Goal: Transaction & Acquisition: Purchase product/service

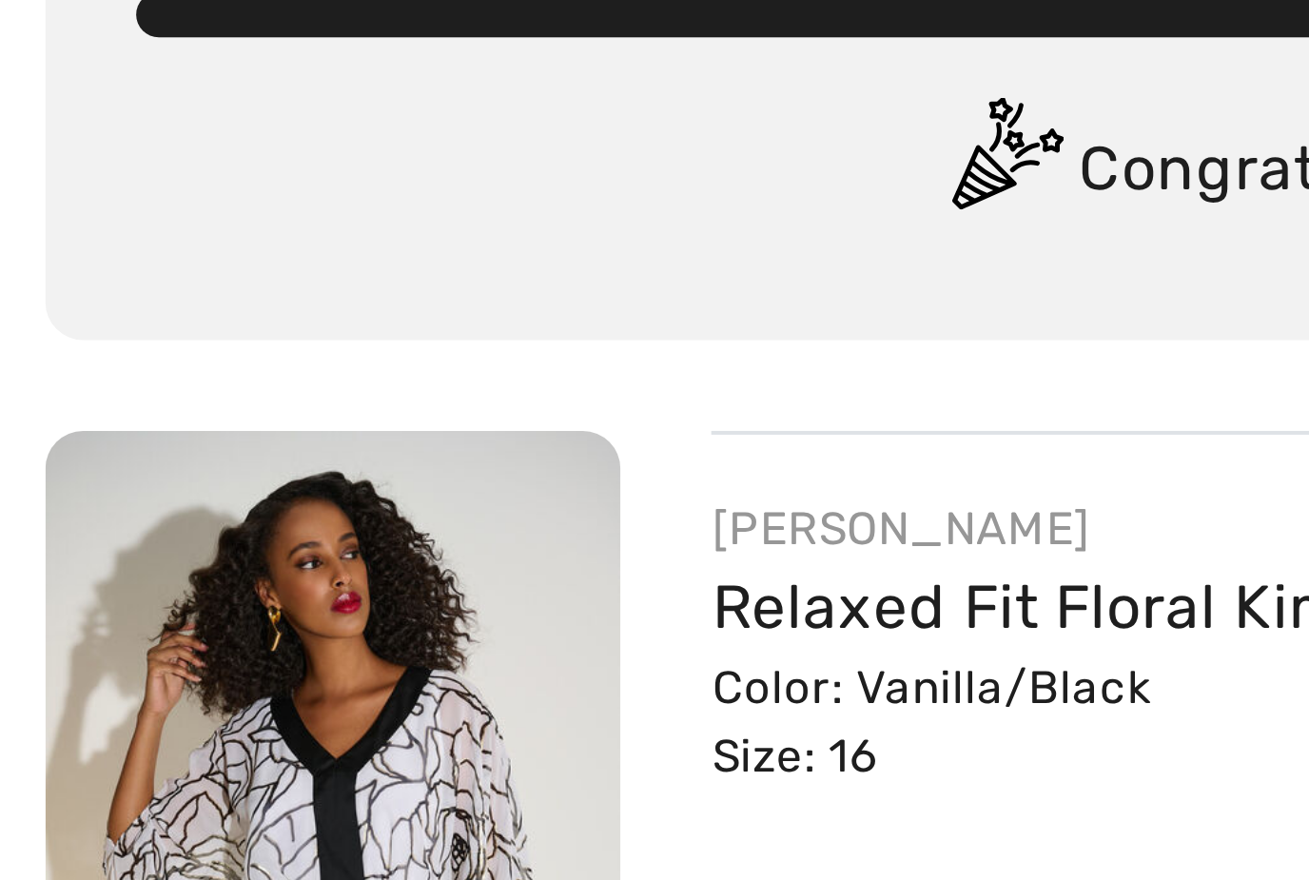
click at [29, 249] on img at bounding box center [83, 357] width 145 height 217
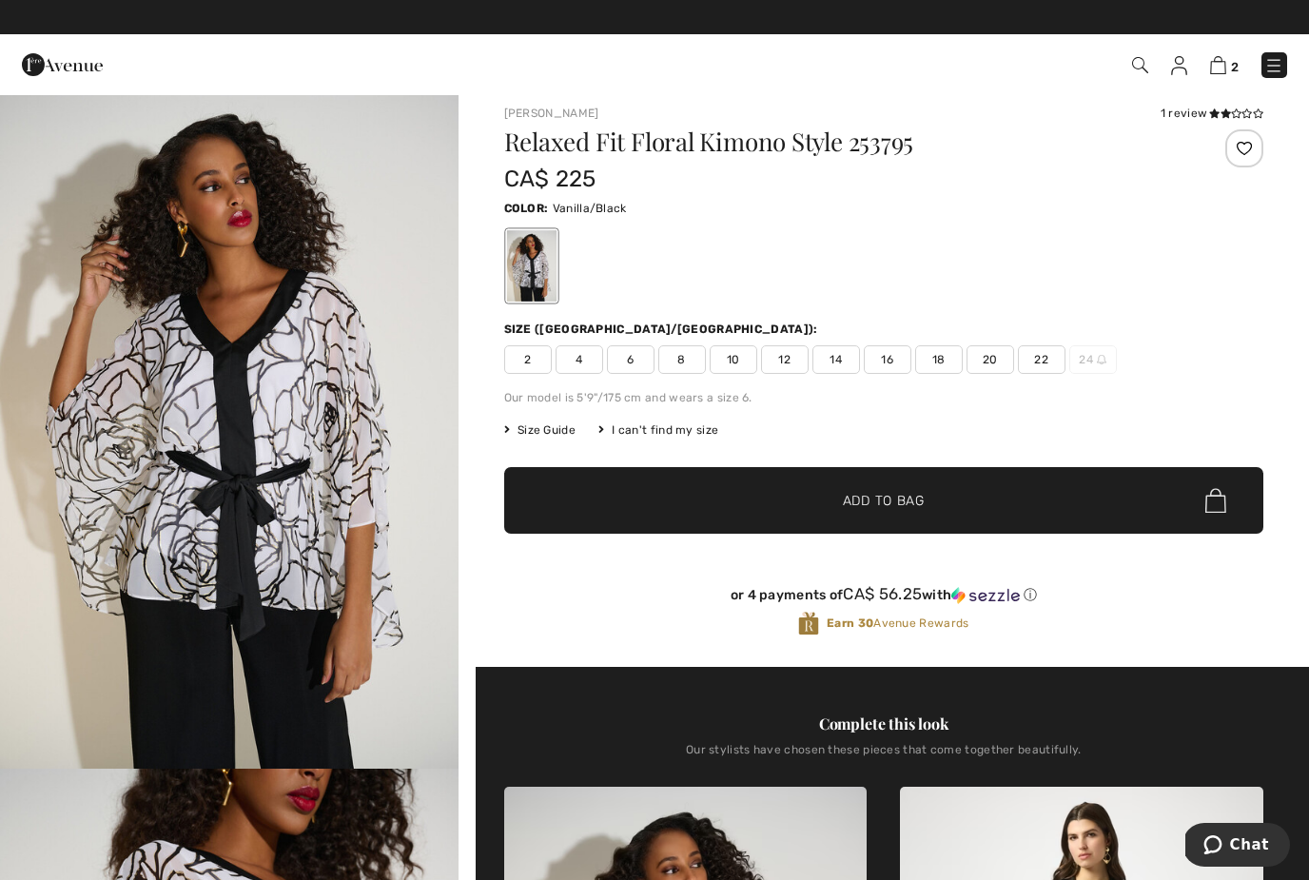
click at [1180, 111] on div "1 review" at bounding box center [1212, 113] width 103 height 17
drag, startPoint x: 1208, startPoint y: 109, endPoint x: 1208, endPoint y: 27, distance: 82.8
click at [1209, 109] on icon at bounding box center [1214, 113] width 10 height 10
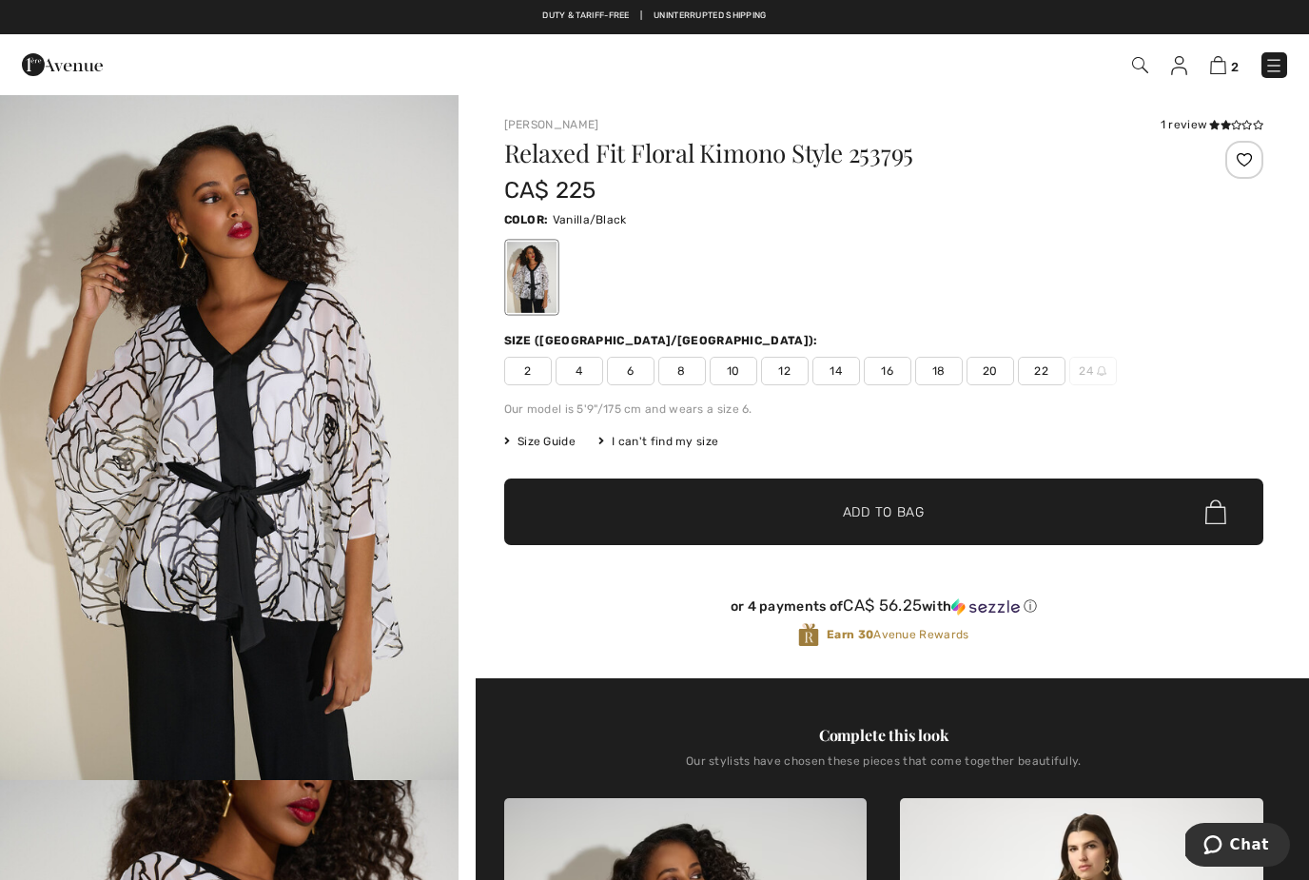
click at [836, 368] on span "14" at bounding box center [837, 371] width 48 height 29
click at [893, 509] on span "Add to Bag" at bounding box center [884, 512] width 82 height 20
click at [1217, 67] on img at bounding box center [1218, 65] width 16 height 18
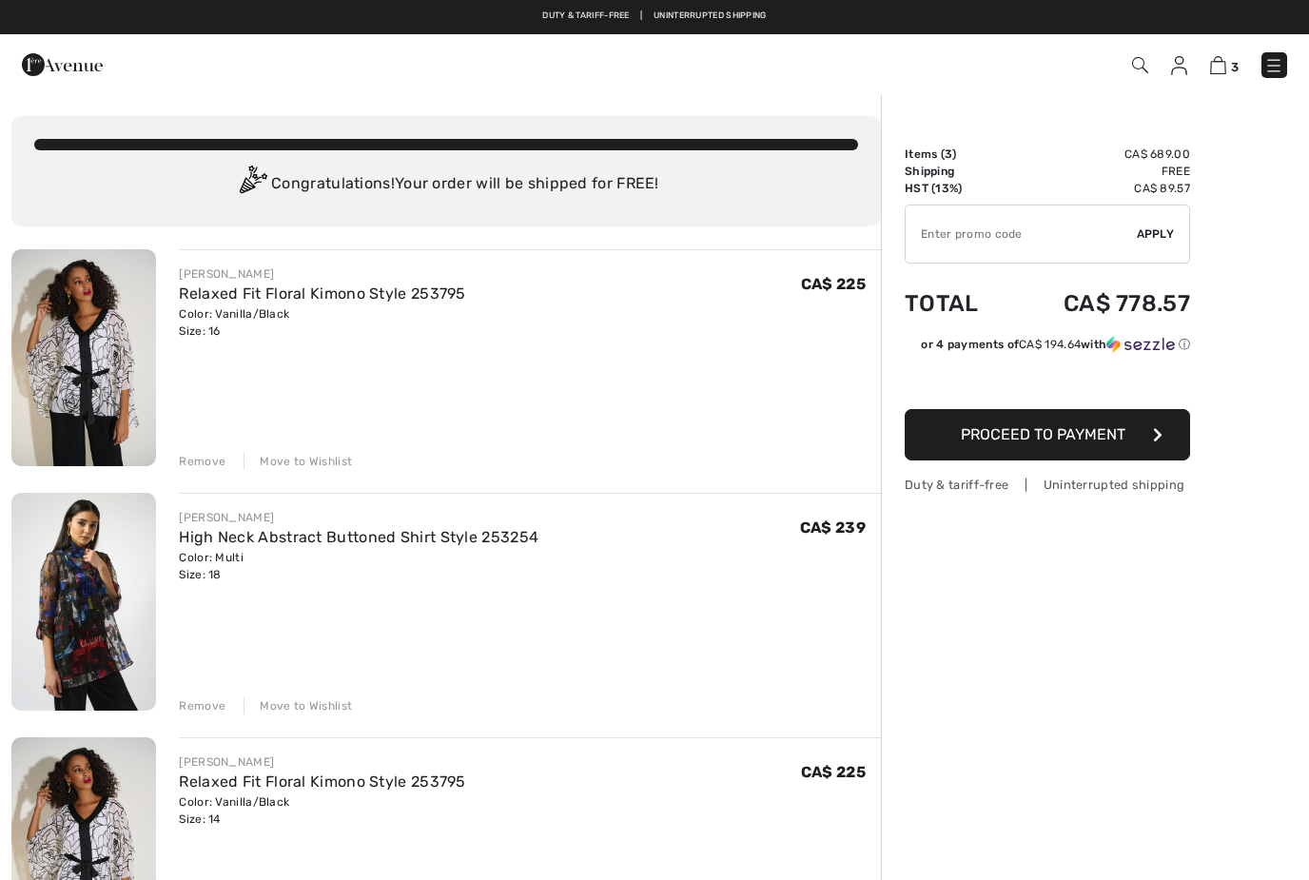
click at [198, 460] on div "Remove" at bounding box center [202, 461] width 47 height 17
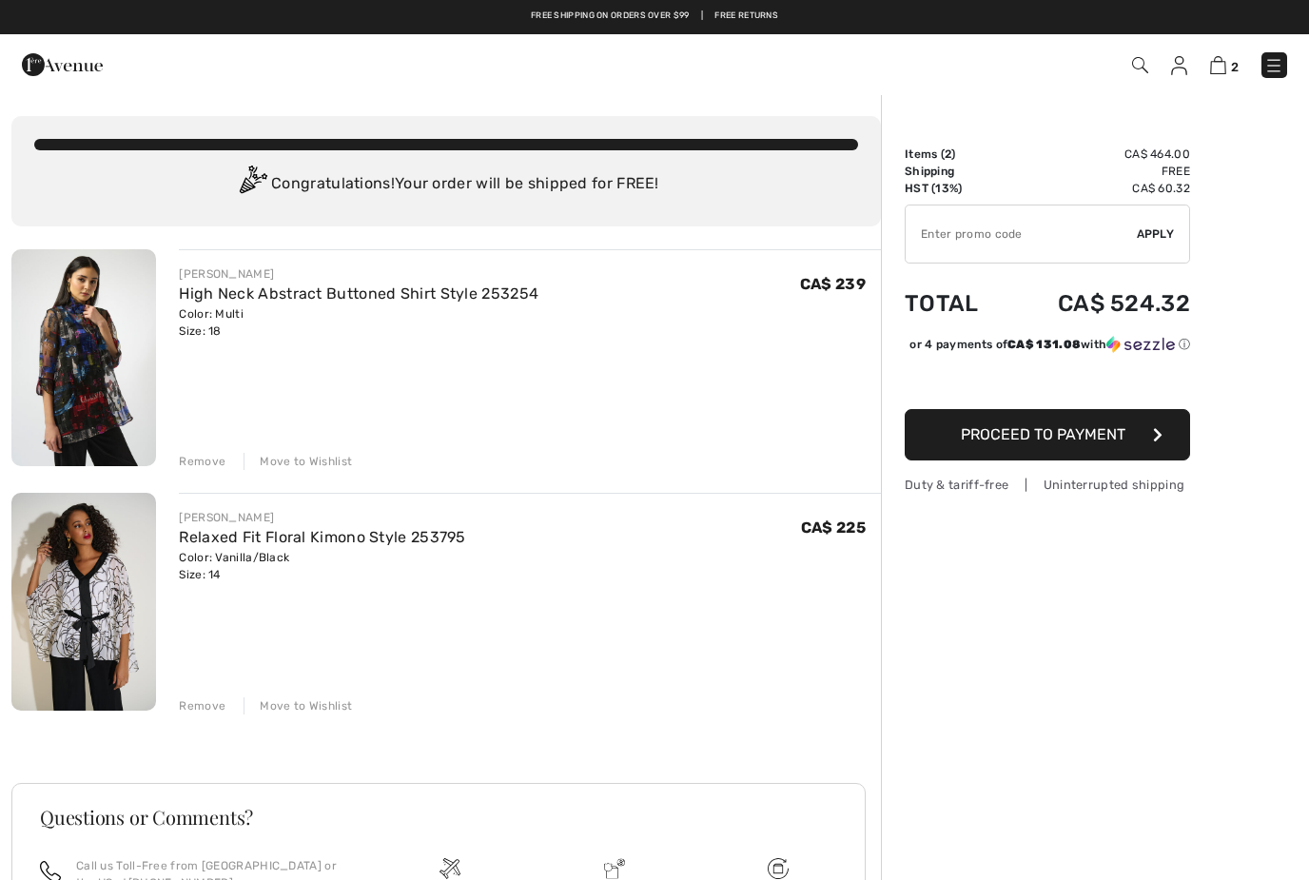
click at [344, 304] on div "High Neck Abstract Buttoned Shirt Style 253254" at bounding box center [359, 294] width 360 height 23
click at [333, 290] on link "High Neck Abstract Buttoned Shirt Style 253254" at bounding box center [359, 293] width 360 height 18
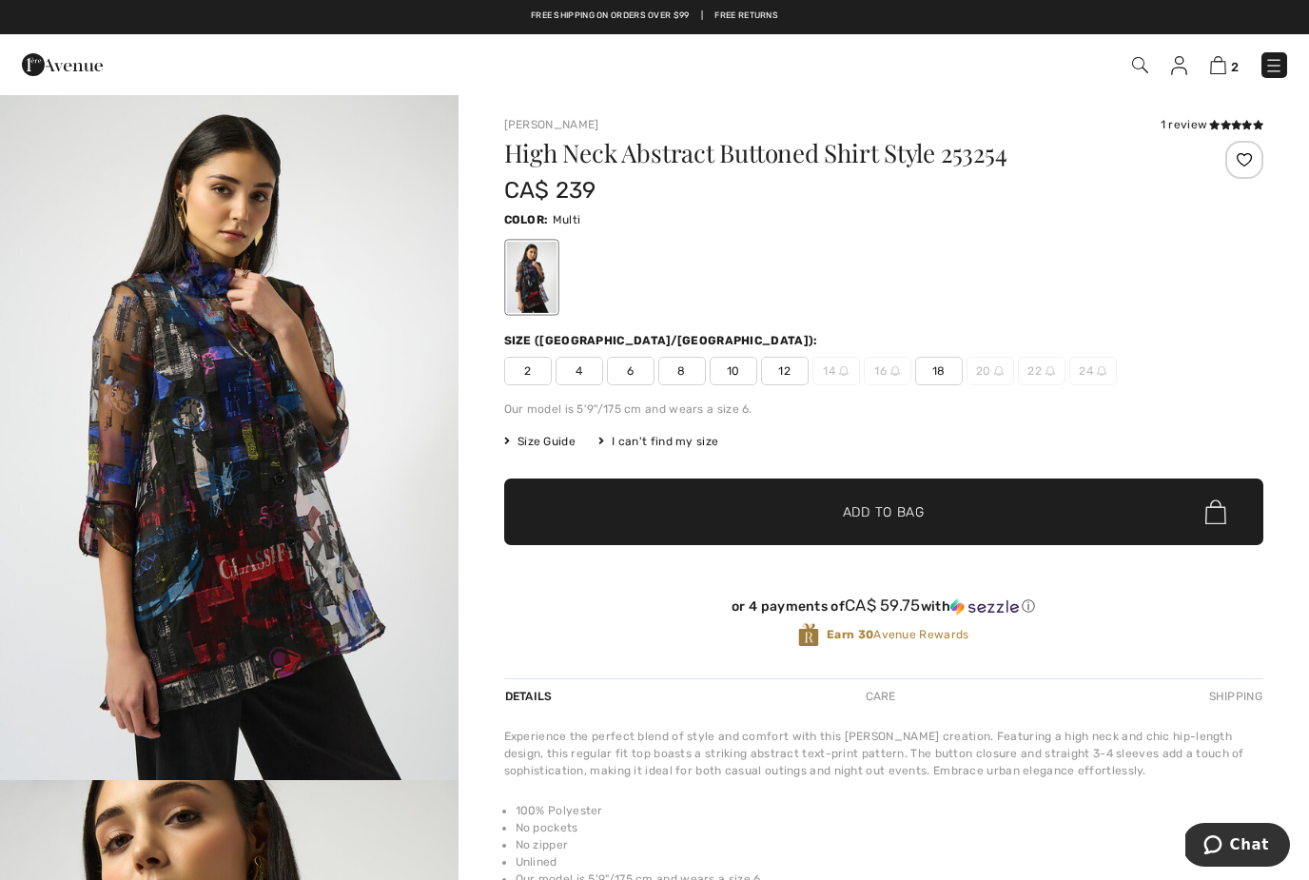
click at [1284, 55] on link at bounding box center [1275, 65] width 26 height 26
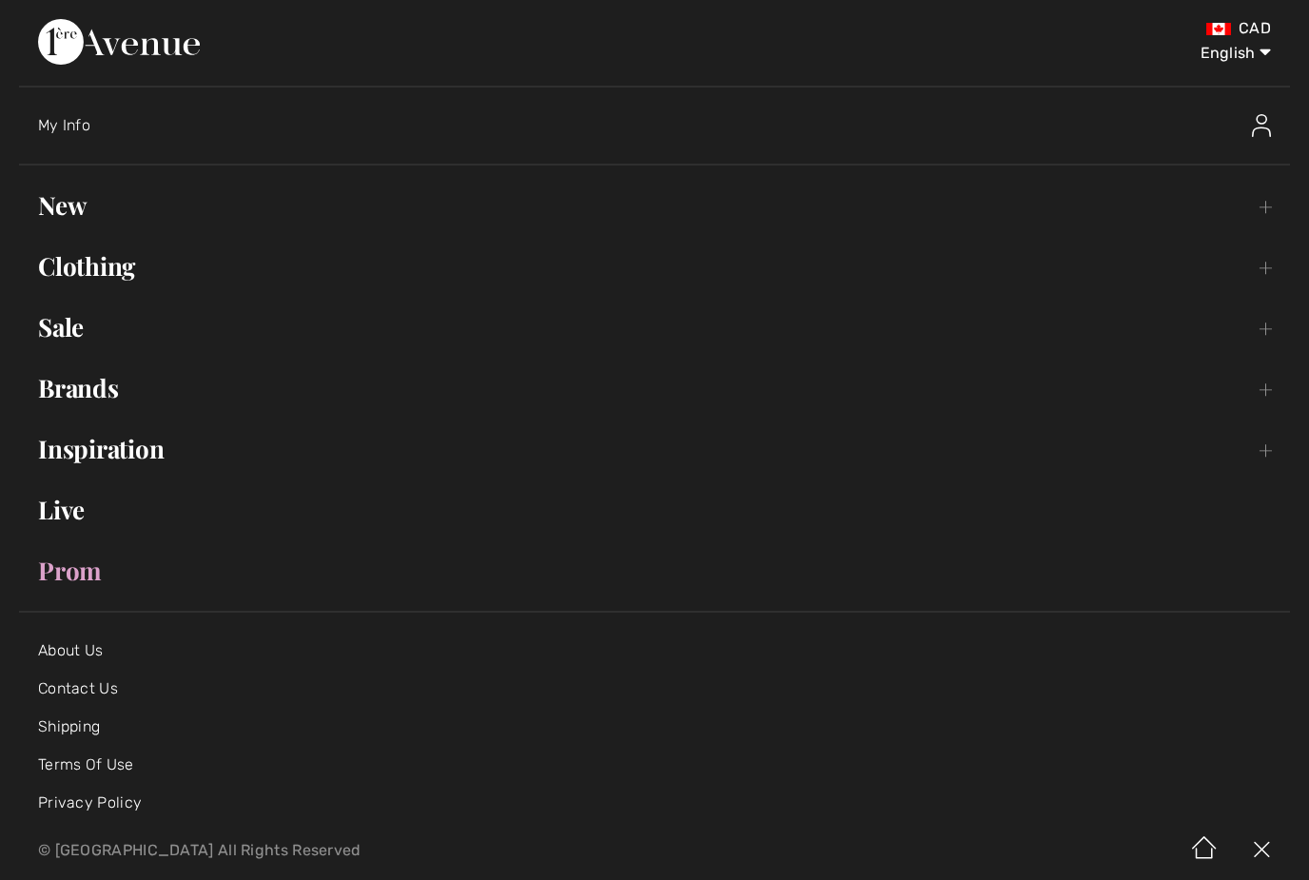
click at [1269, 260] on link "Clothing Toggle submenu" at bounding box center [654, 266] width 1271 height 42
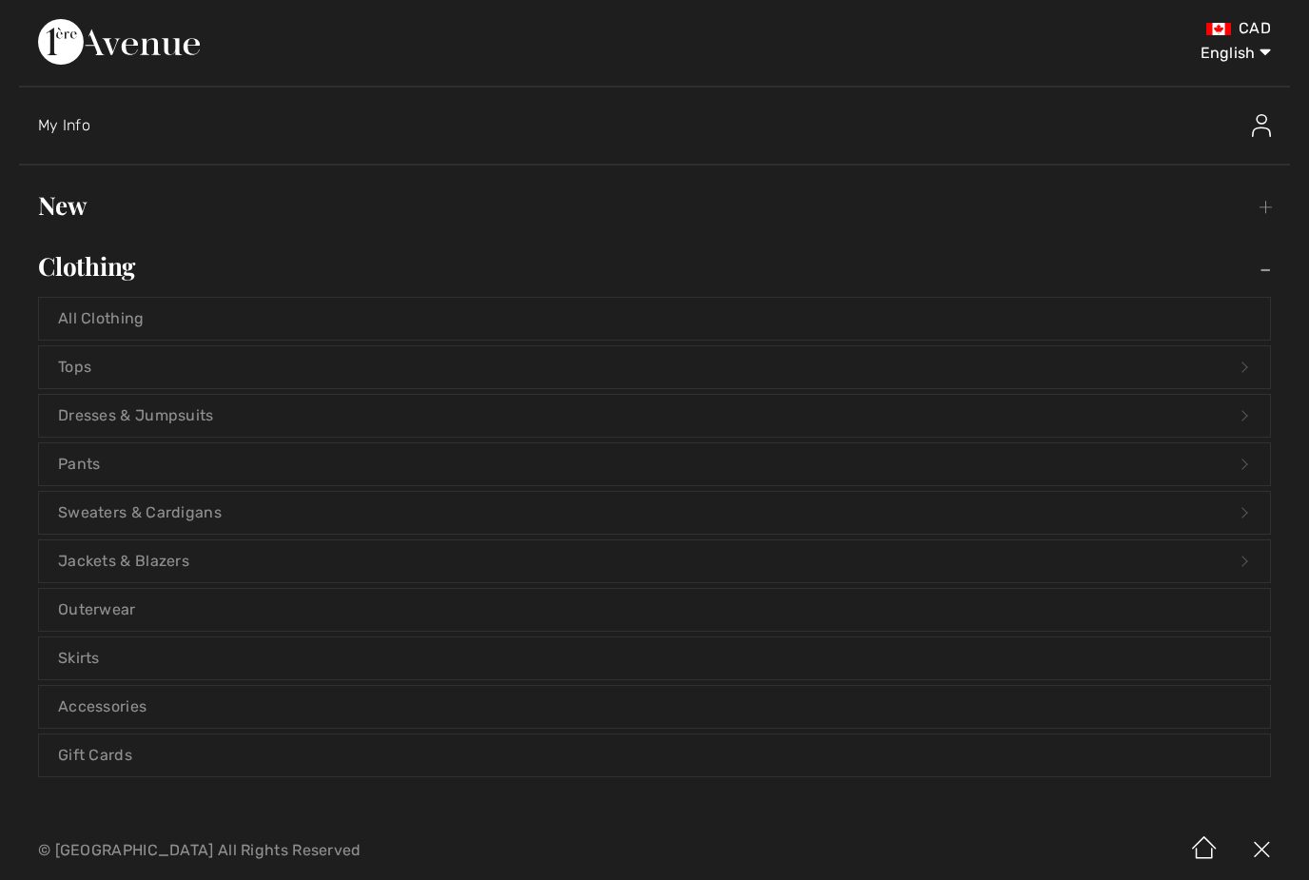
click at [1225, 360] on link "Tops Open submenu" at bounding box center [654, 367] width 1231 height 42
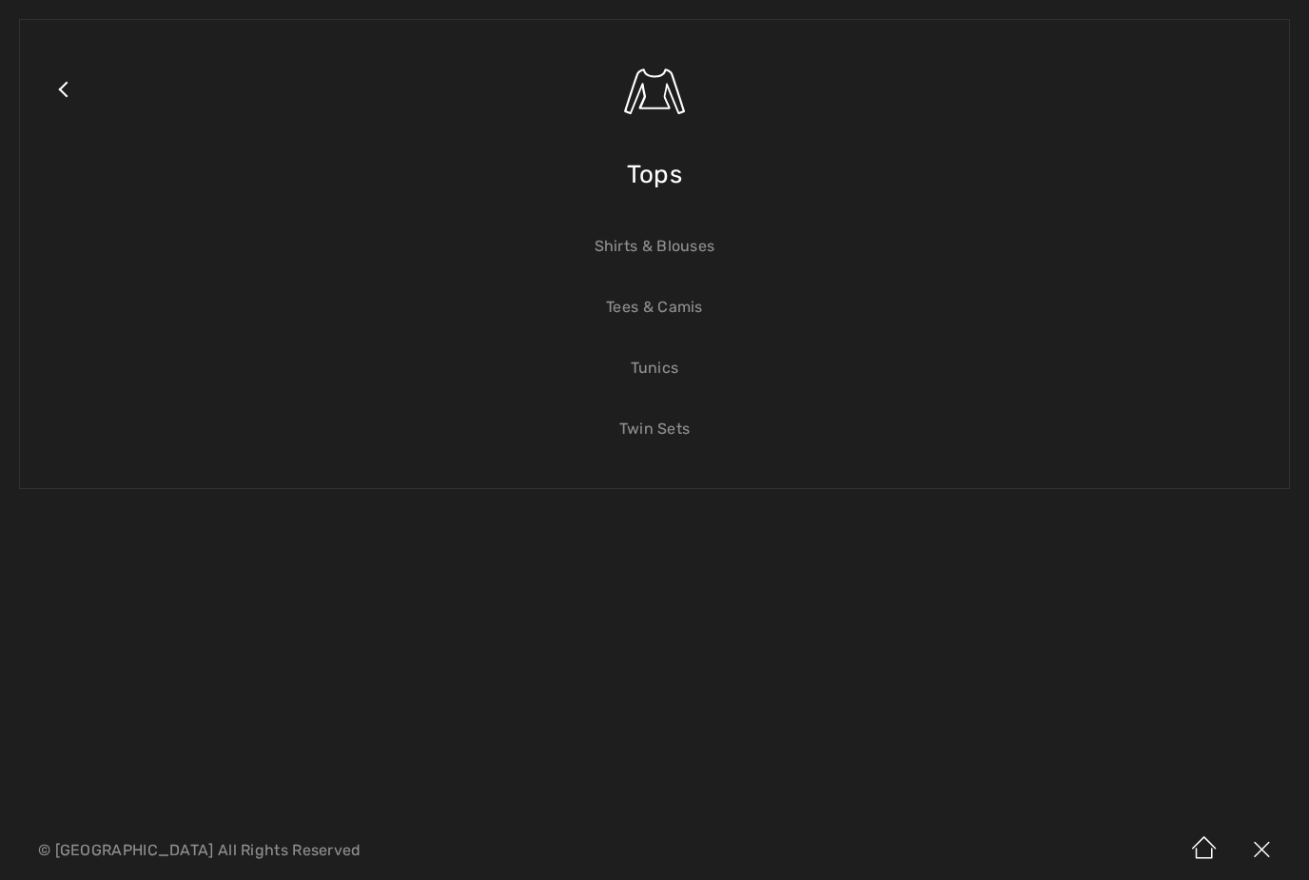
click at [654, 250] on link "Shirts & Blouses" at bounding box center [654, 247] width 1231 height 42
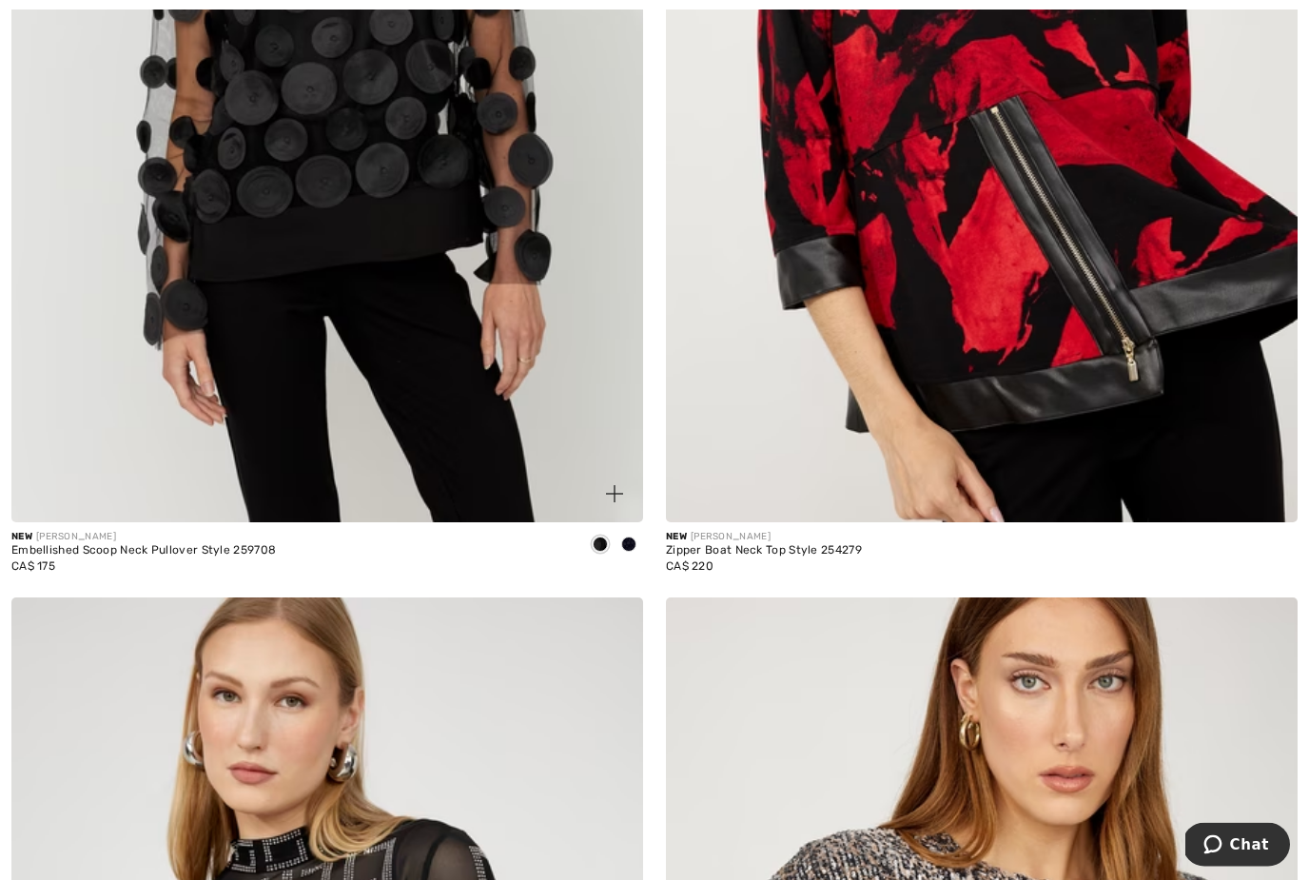
scroll to position [3744, 0]
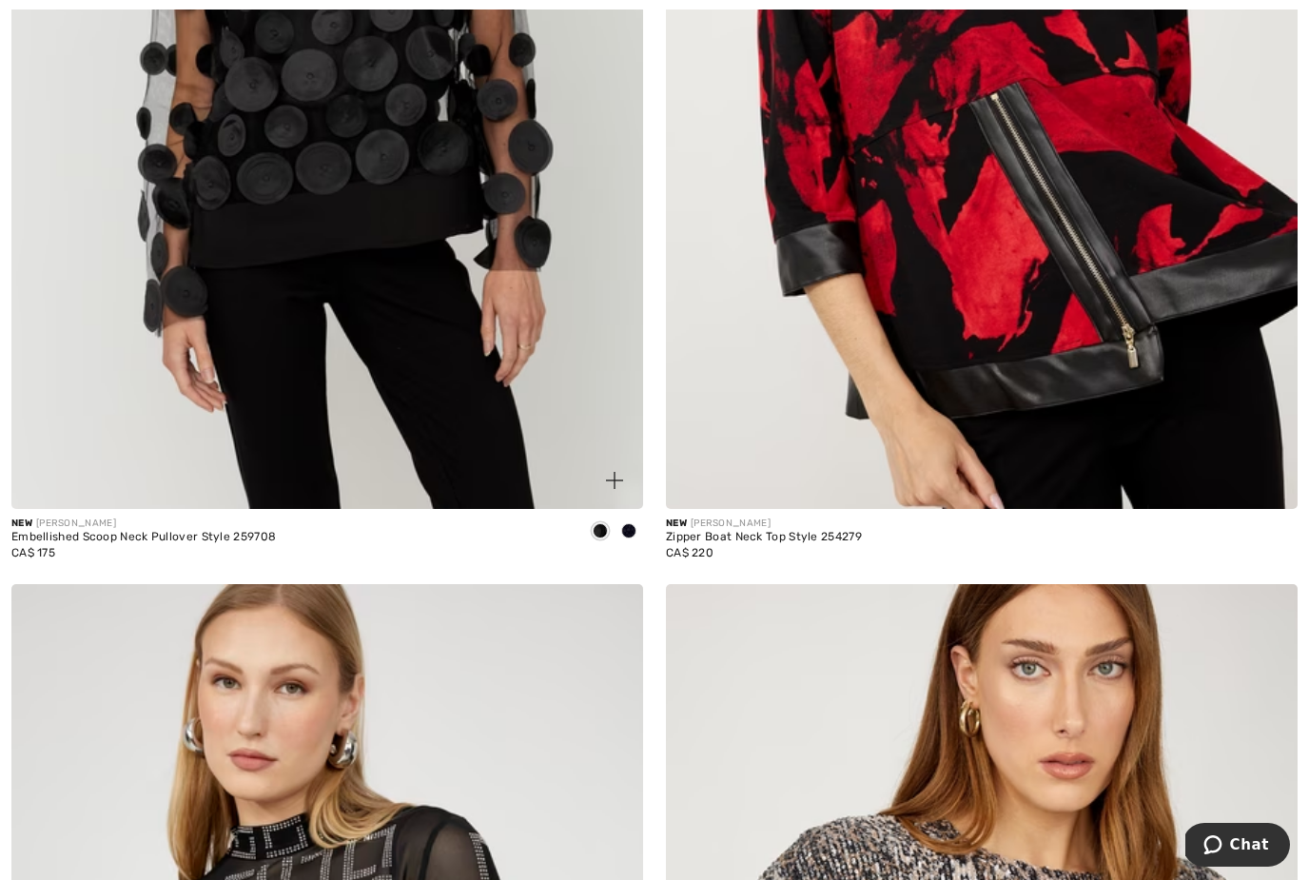
click at [280, 436] on img at bounding box center [327, 35] width 632 height 948
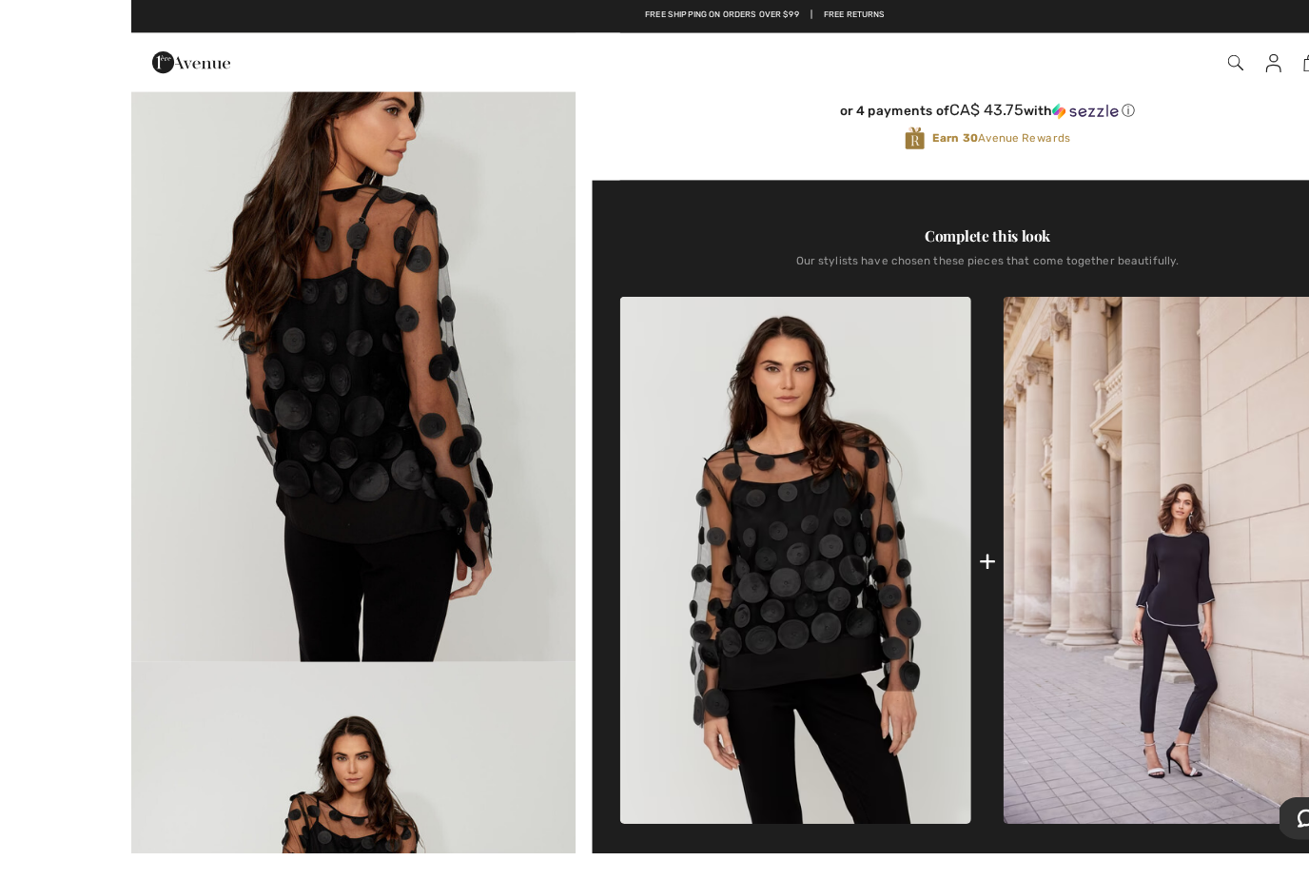
scroll to position [509, 0]
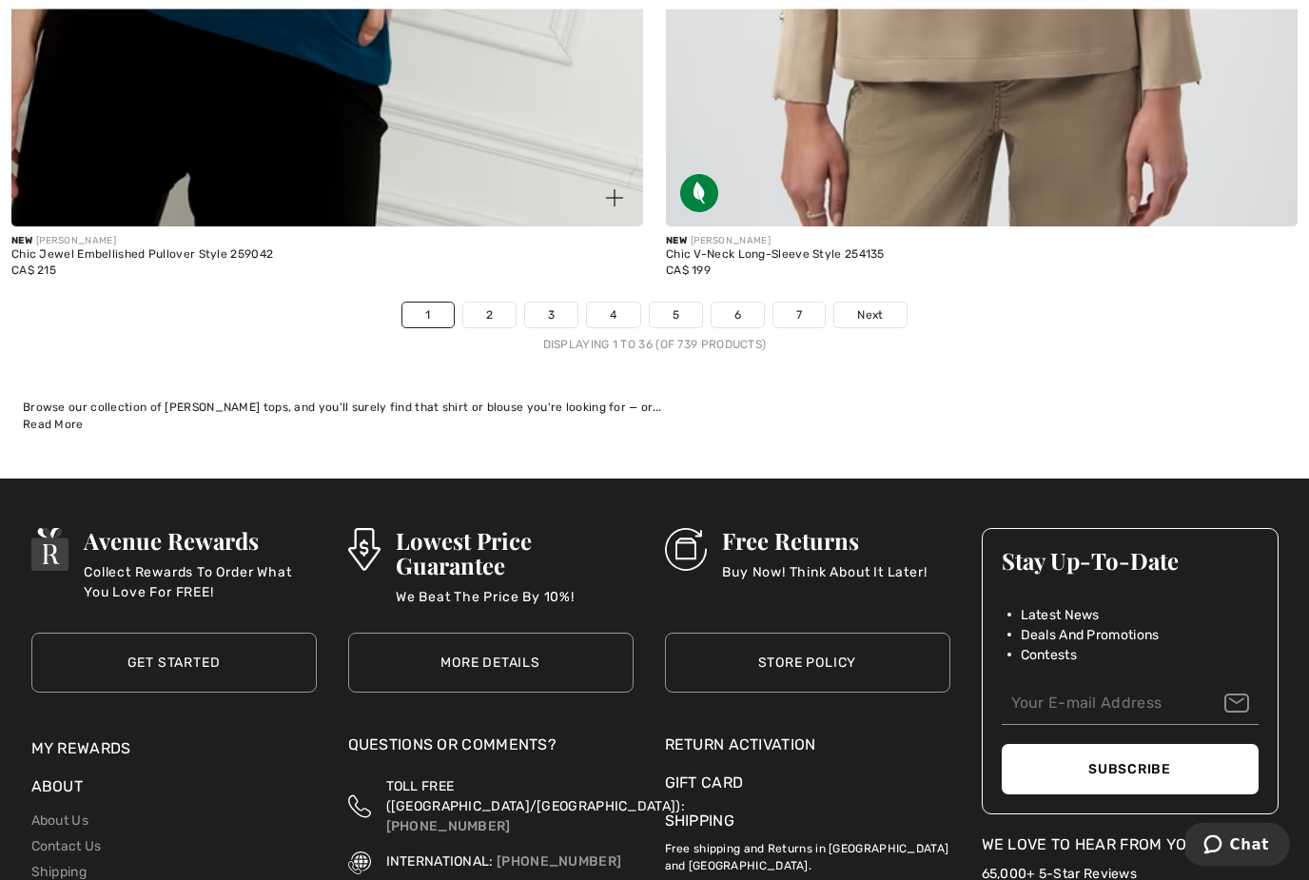
scroll to position [18700, 0]
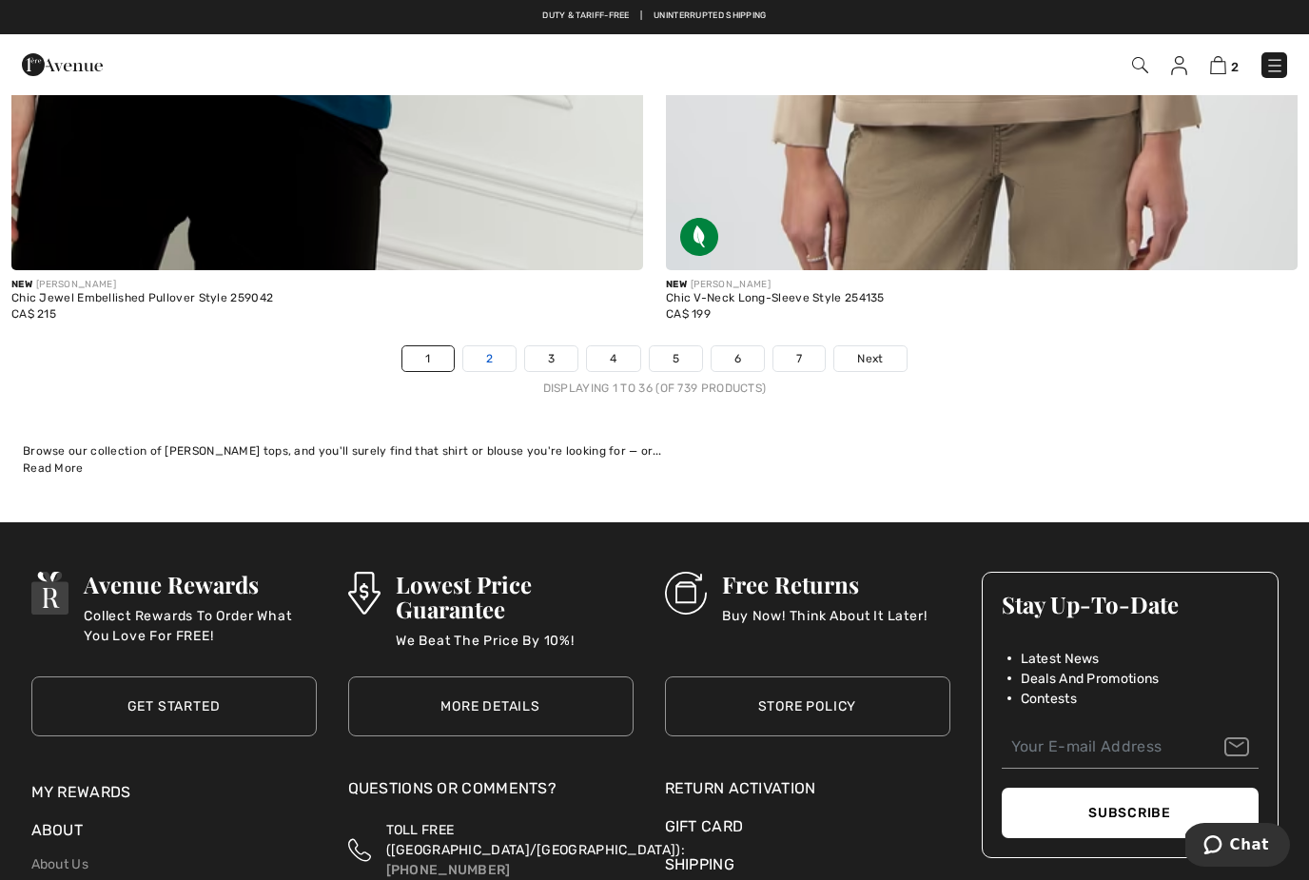
click at [494, 347] on link "2" at bounding box center [489, 358] width 52 height 25
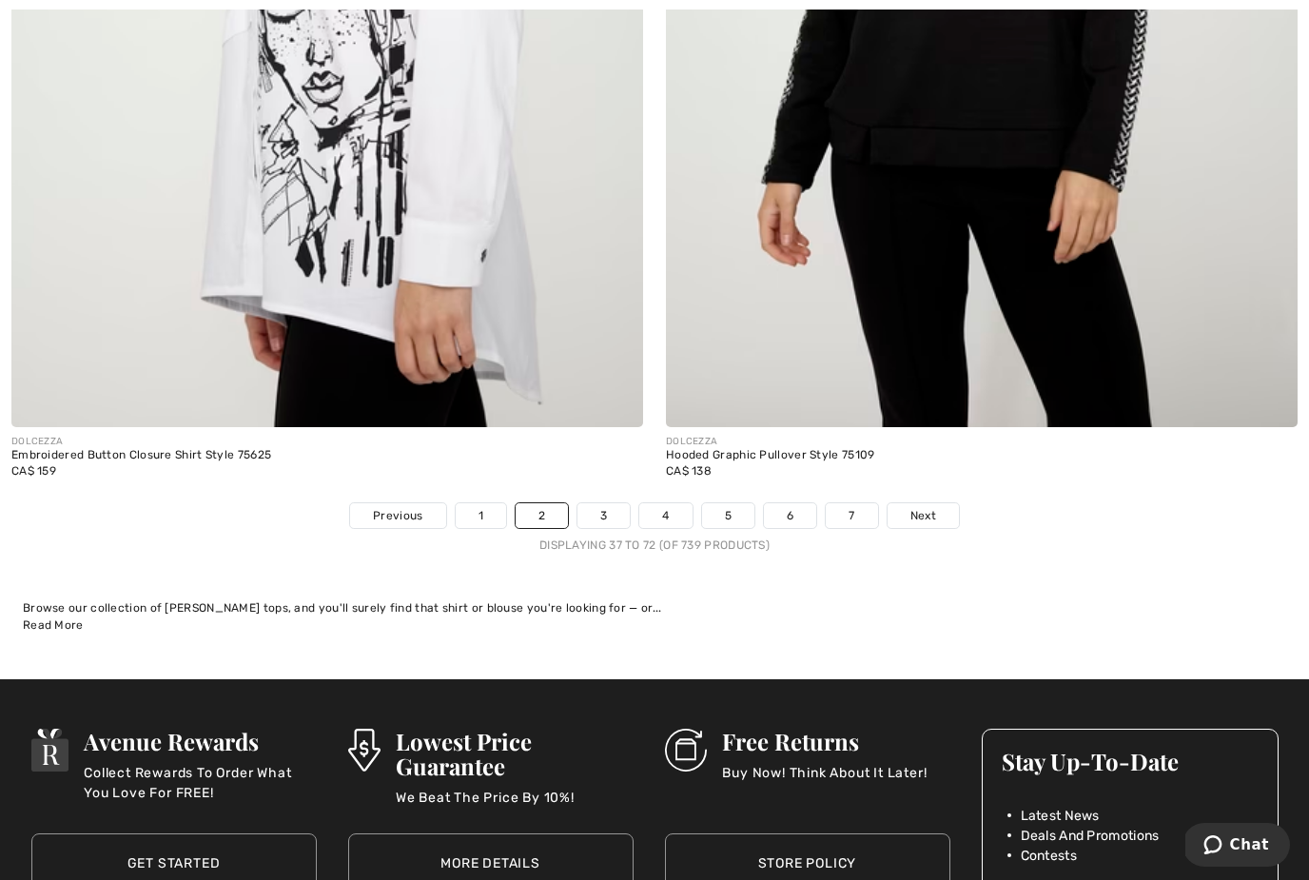
scroll to position [18564, 0]
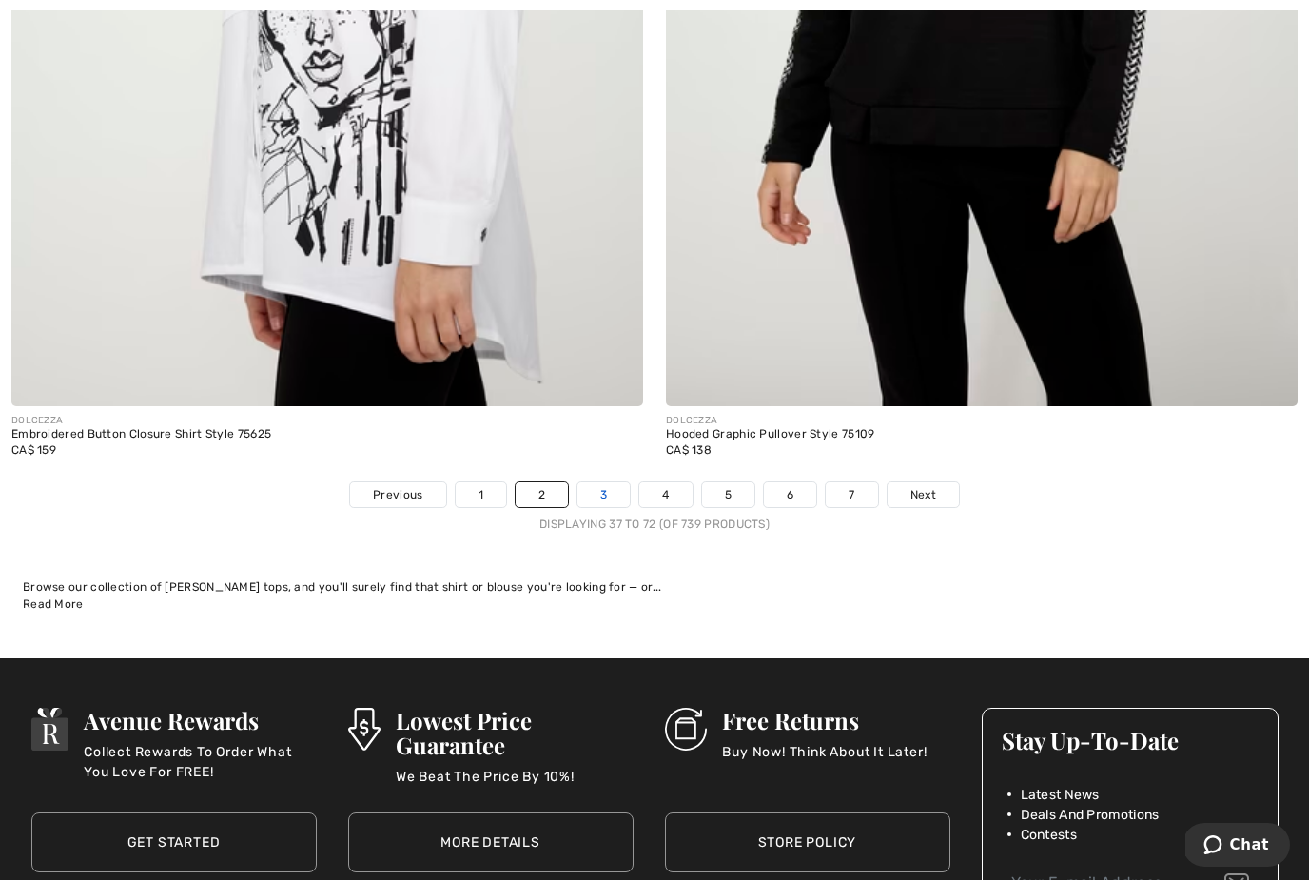
click at [604, 482] on link "3" at bounding box center [604, 494] width 52 height 25
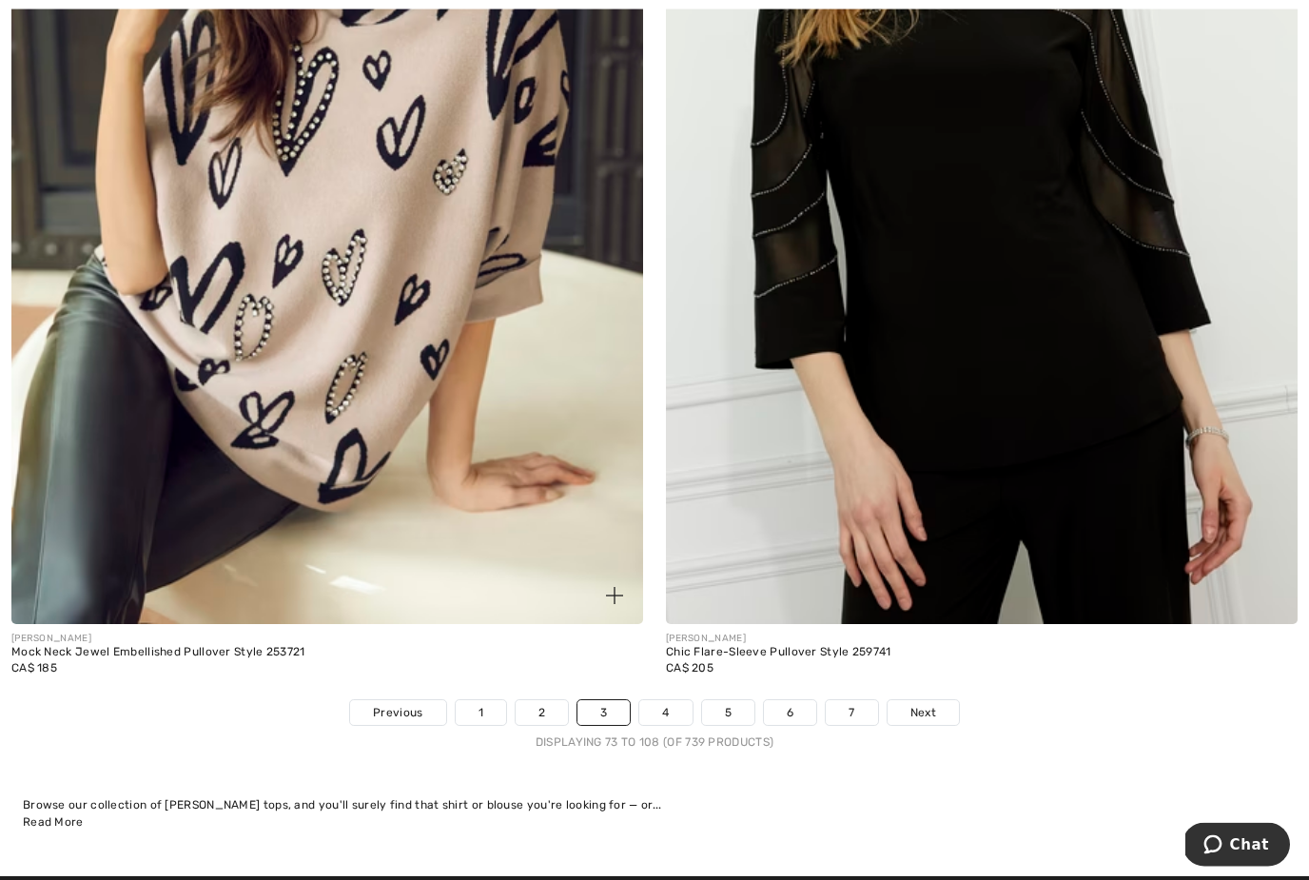
scroll to position [18362, 0]
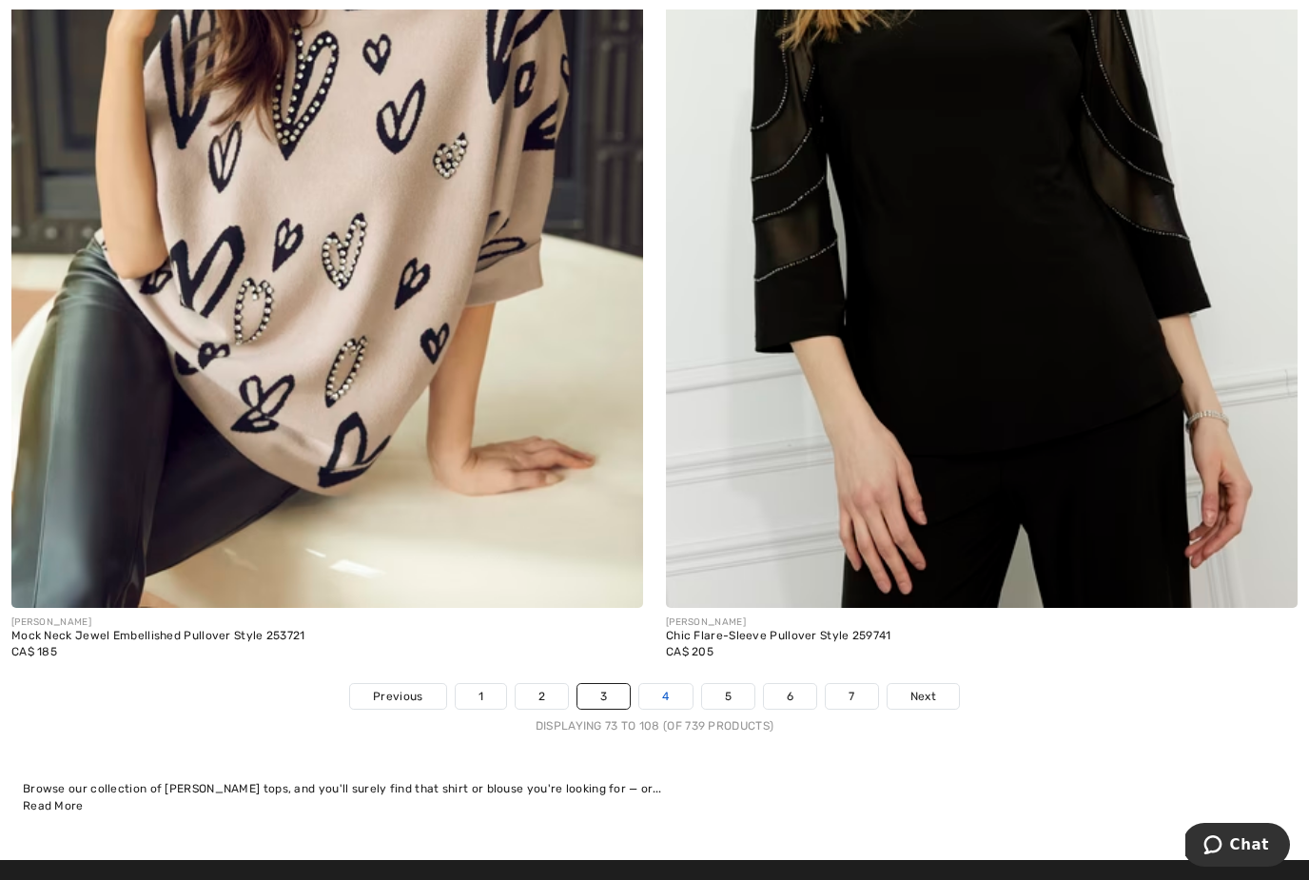
click at [658, 684] on link "4" at bounding box center [665, 696] width 52 height 25
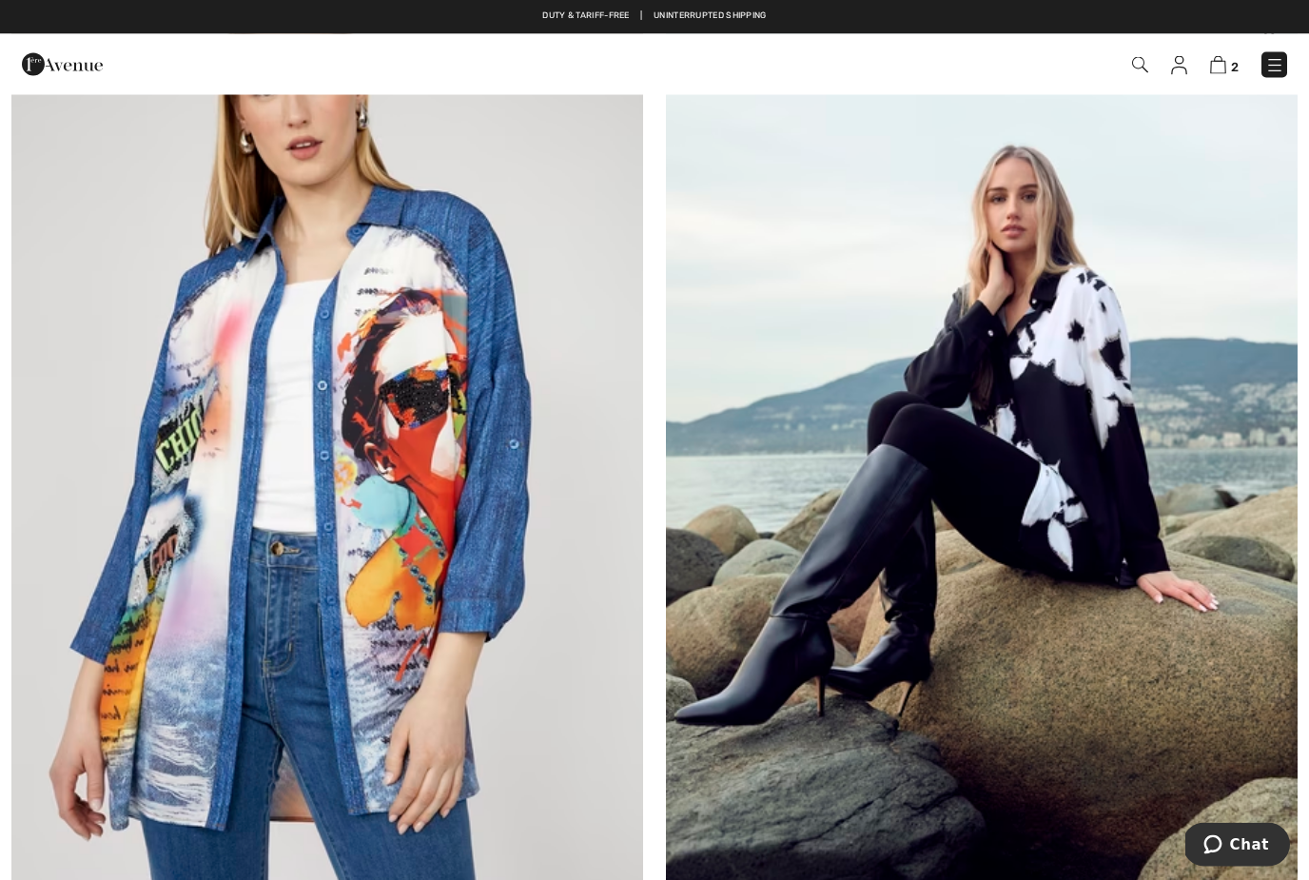
scroll to position [237, 0]
click at [1037, 584] on img at bounding box center [982, 475] width 632 height 948
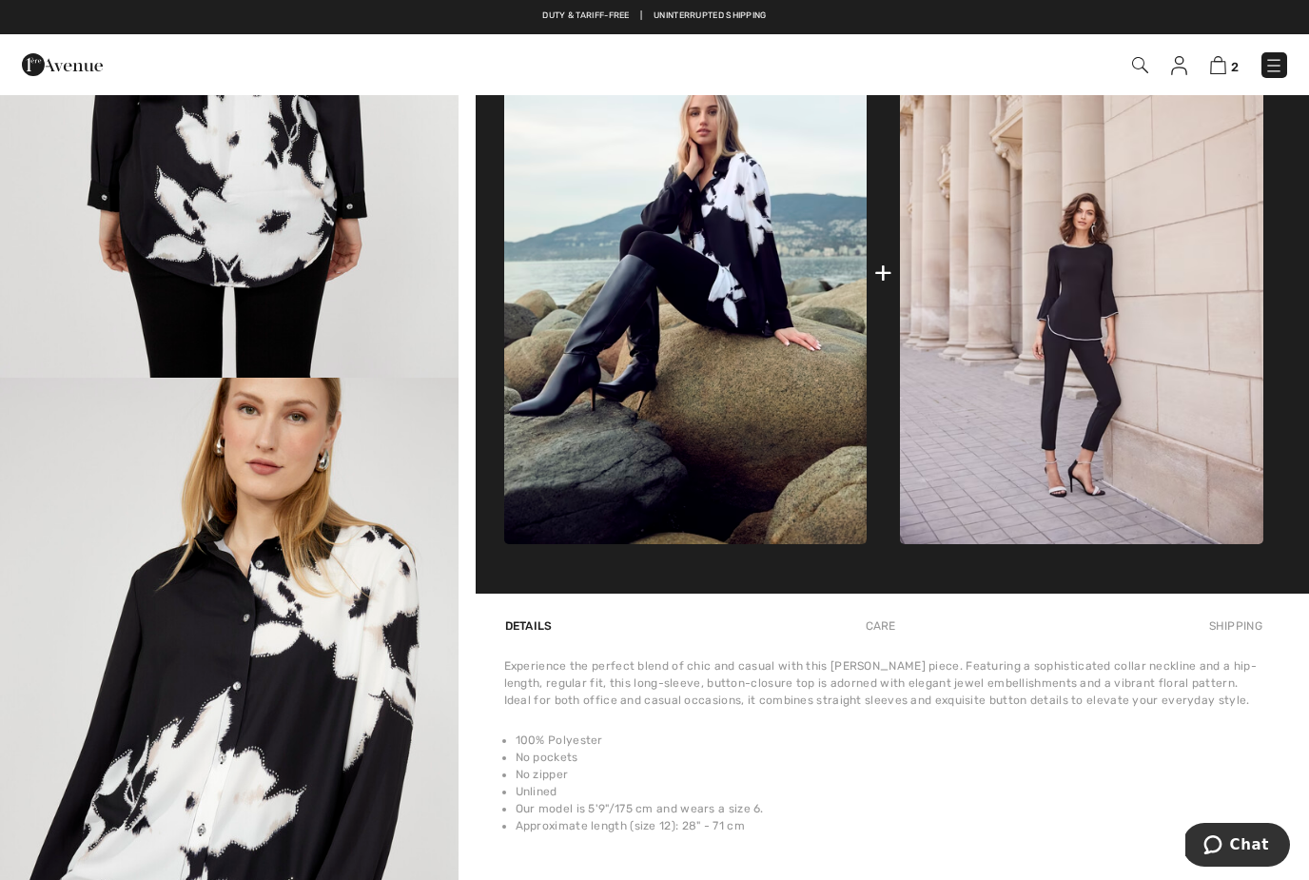
scroll to position [723, 0]
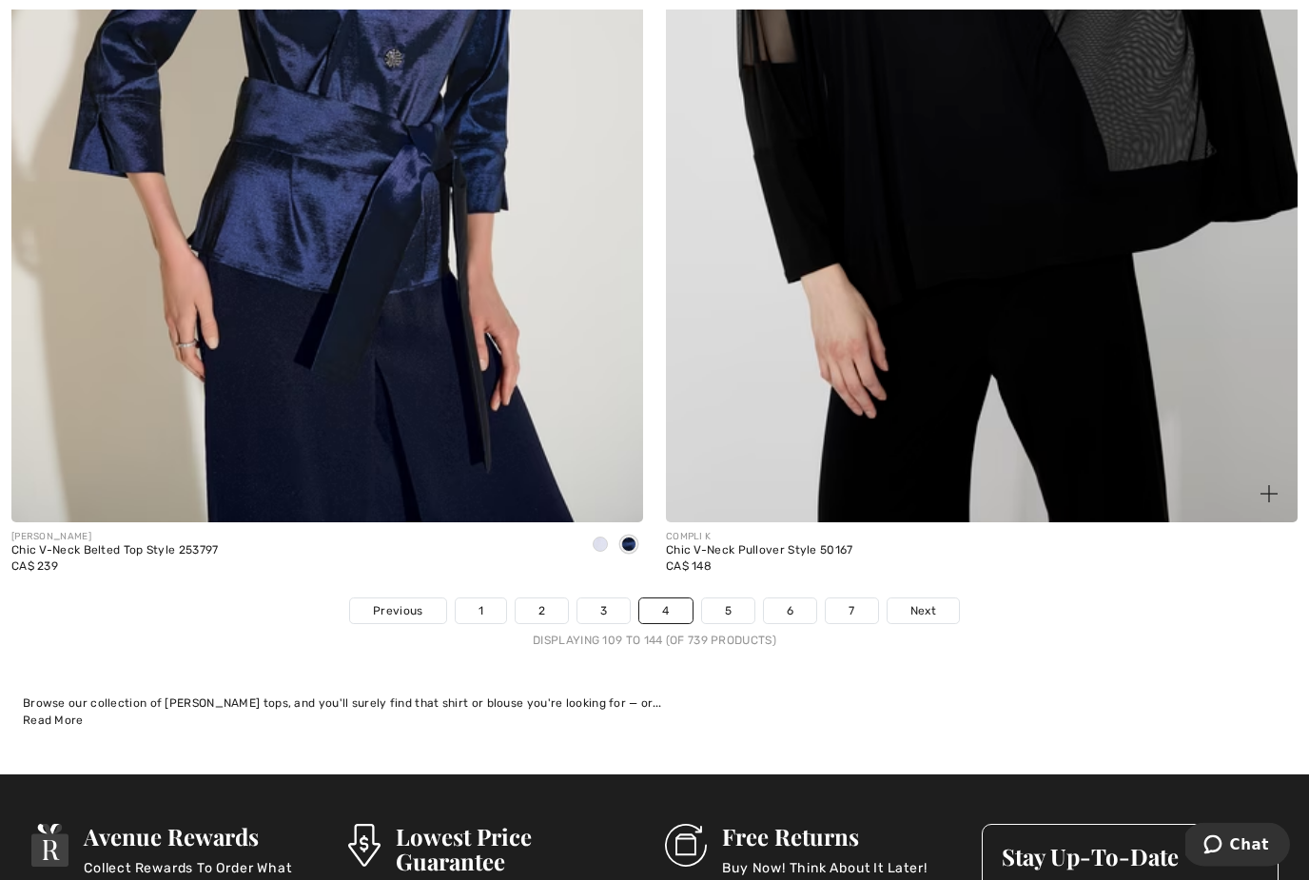
scroll to position [18448, 0]
click at [733, 600] on link "5" at bounding box center [728, 610] width 52 height 25
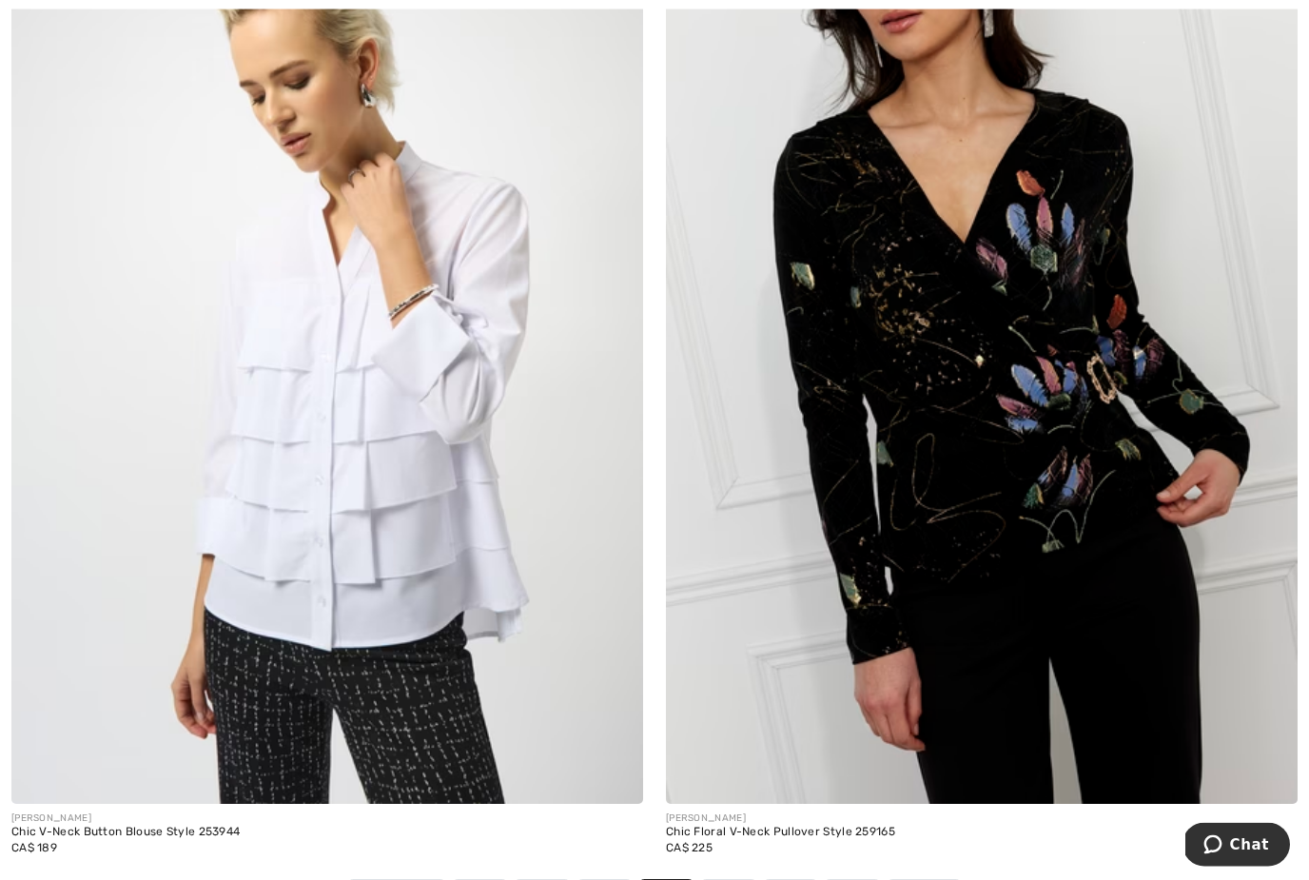
scroll to position [18166, 0]
click at [729, 879] on link "6" at bounding box center [728, 892] width 52 height 25
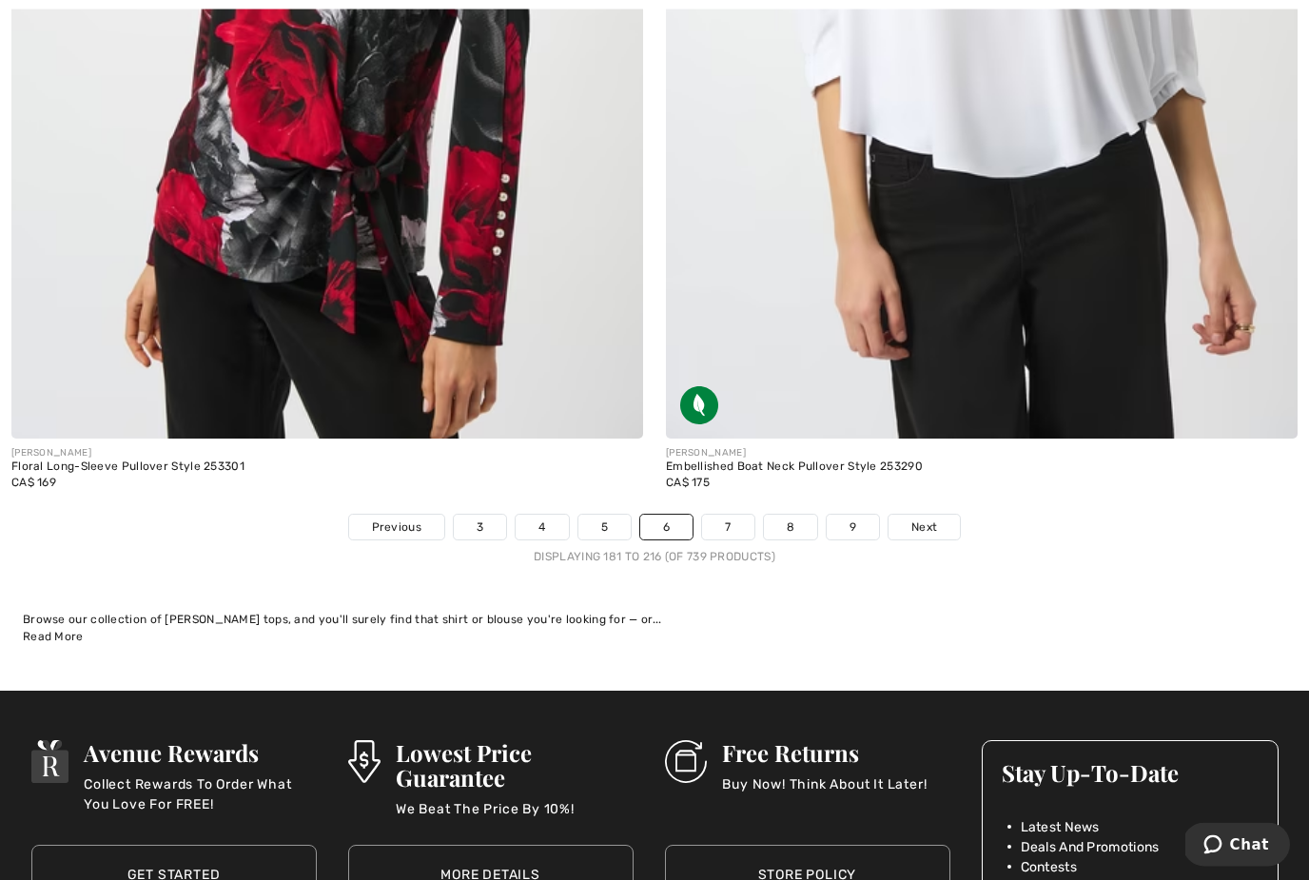
scroll to position [18534, 0]
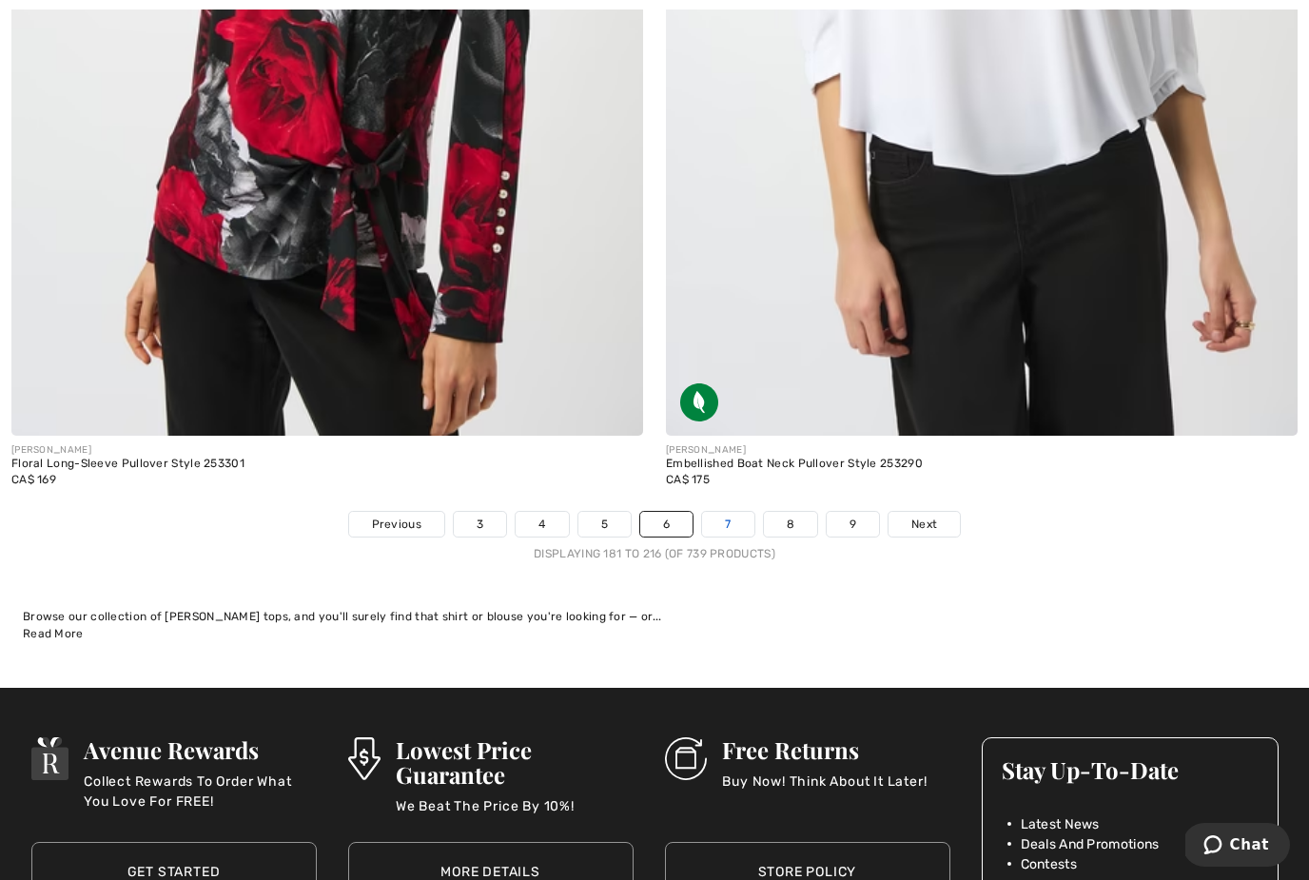
click at [734, 512] on link "7" at bounding box center [727, 524] width 51 height 25
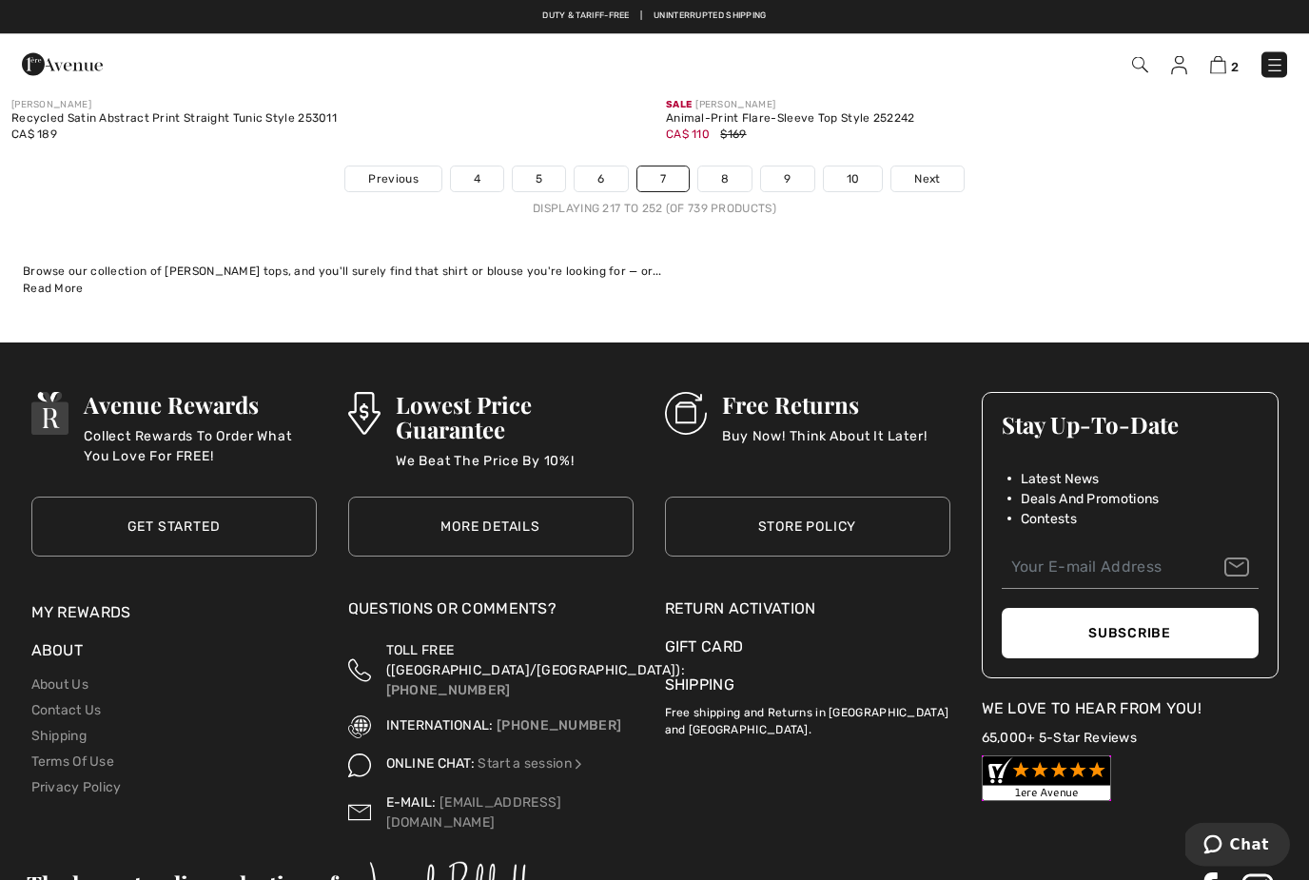
scroll to position [18869, 0]
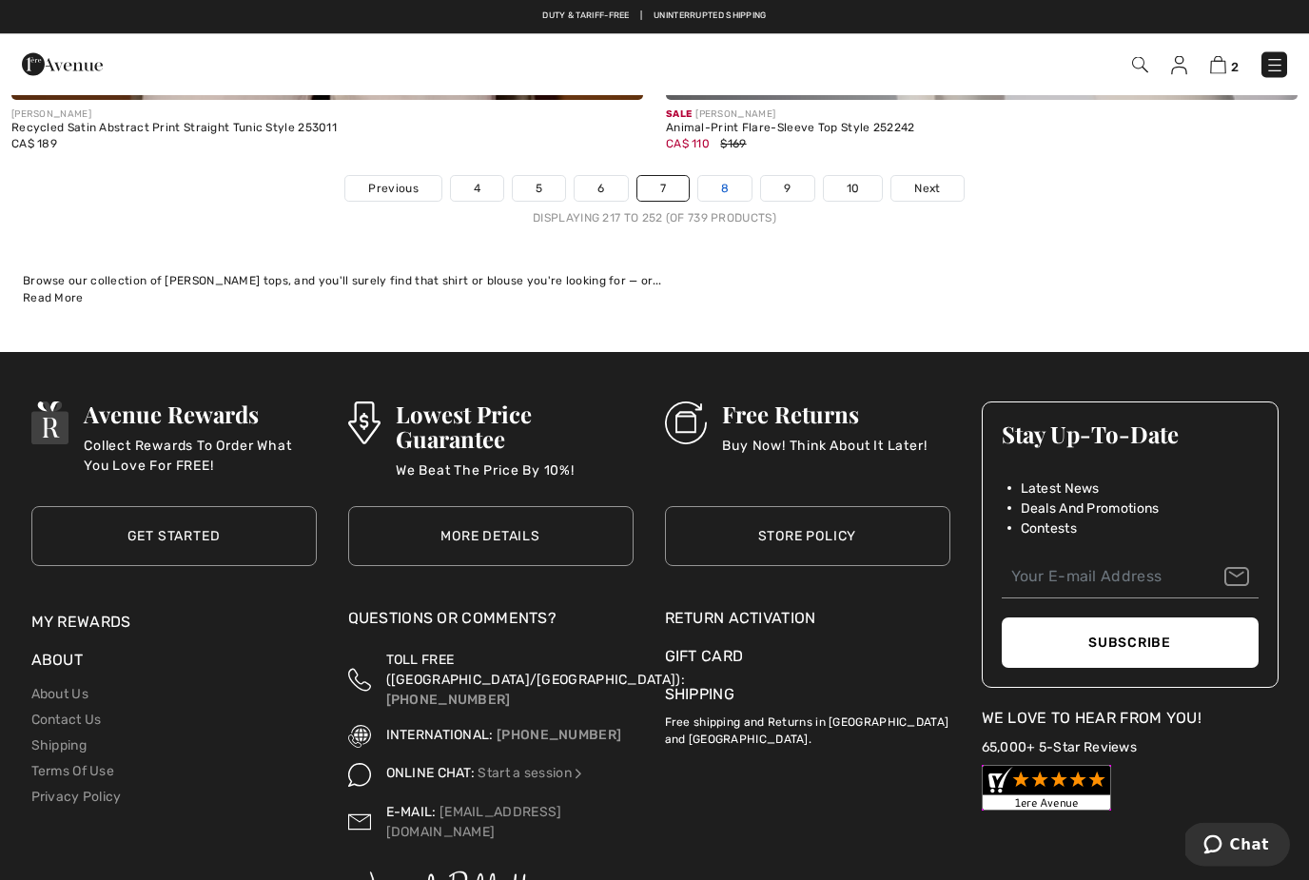
click at [726, 177] on link "8" at bounding box center [724, 189] width 53 height 25
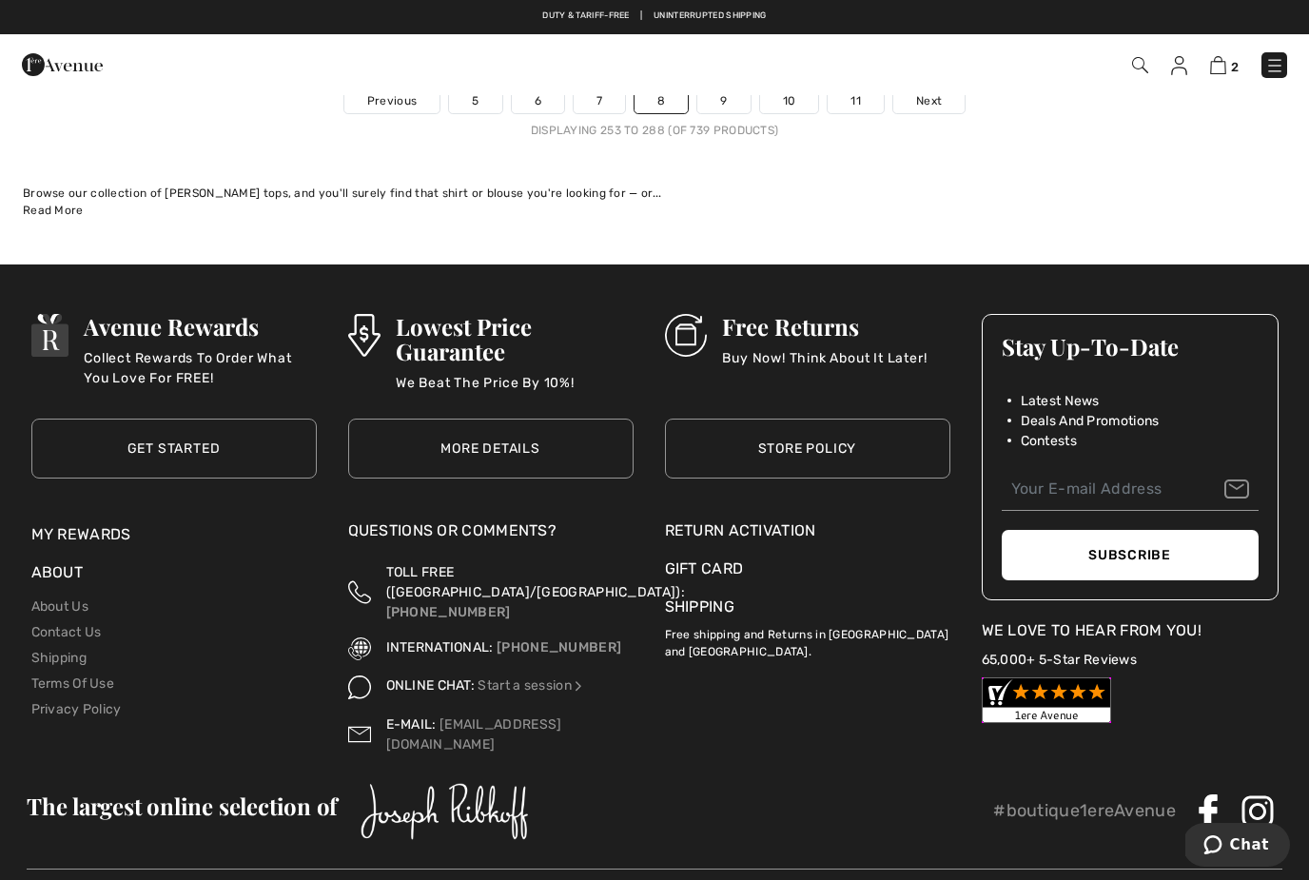
scroll to position [18941, 0]
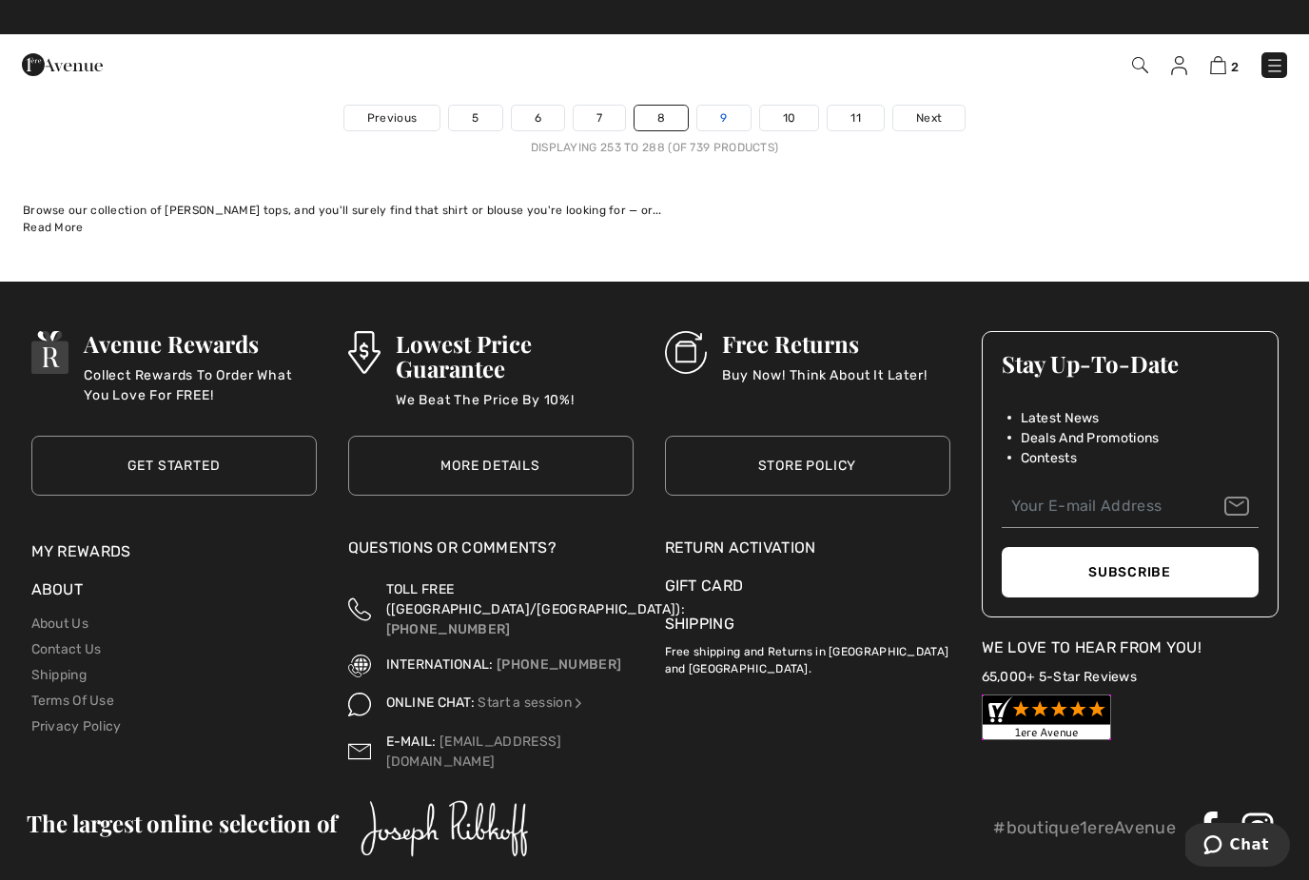
click at [722, 106] on link "9" at bounding box center [723, 118] width 52 height 25
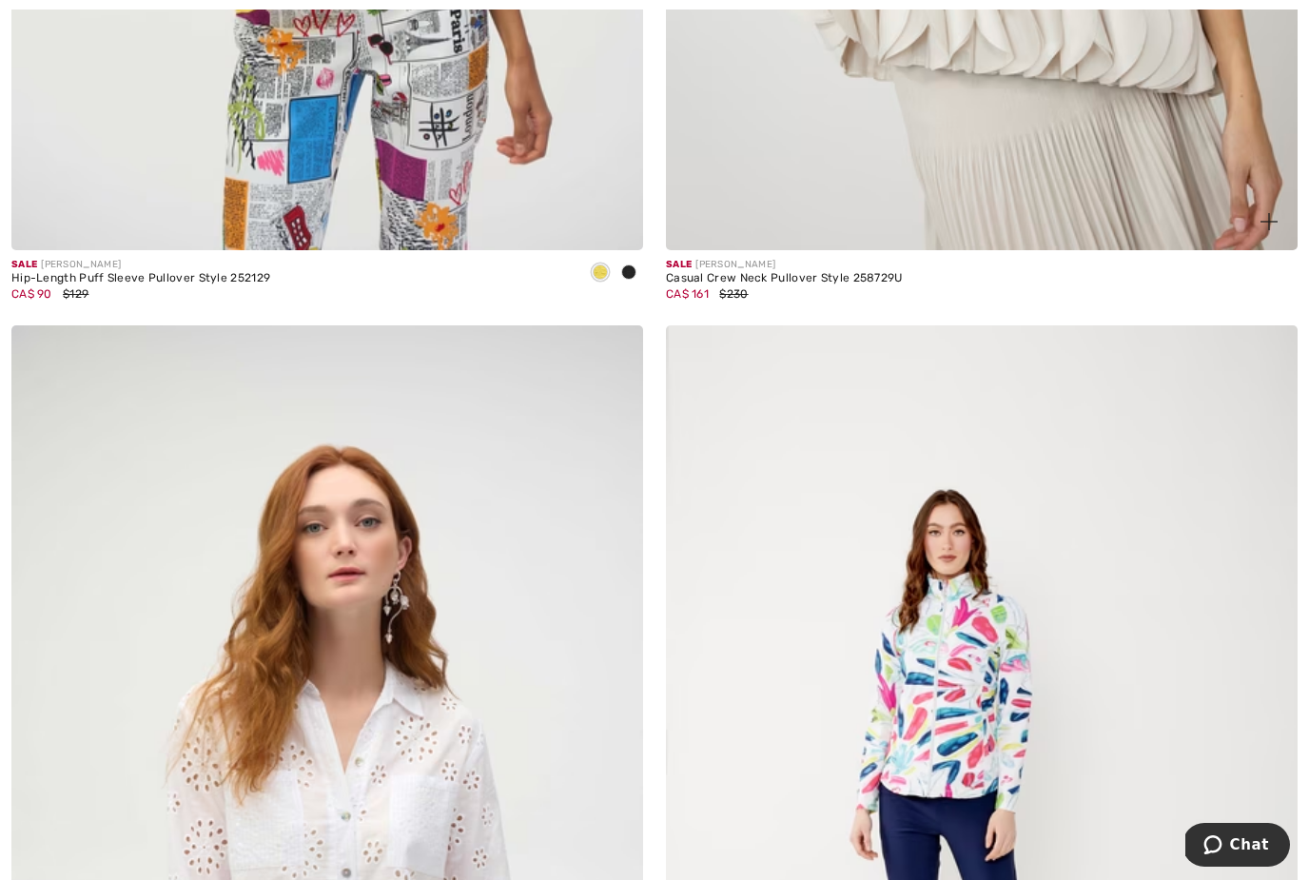
scroll to position [18955, 0]
